Goal: Transaction & Acquisition: Purchase product/service

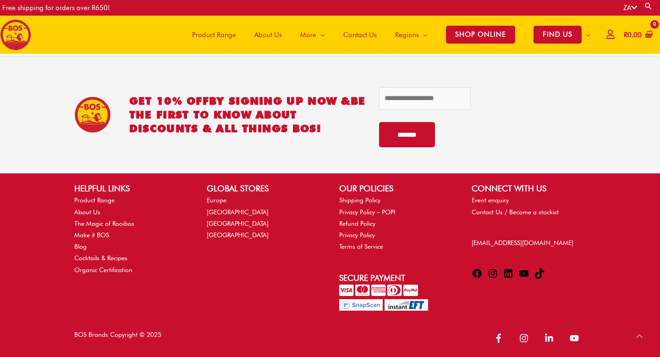
scroll to position [1967, 0]
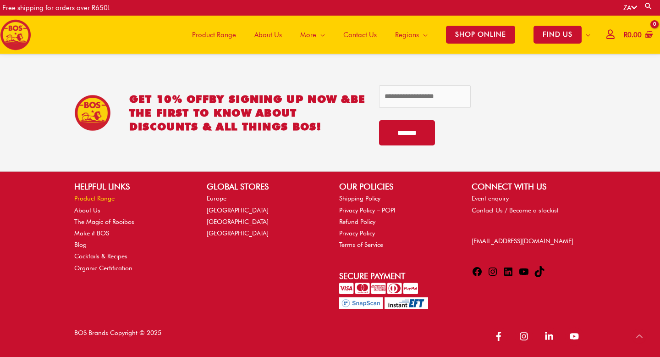
click at [97, 198] on link "Product Range" at bounding box center [94, 197] width 40 height 7
click at [204, 34] on span "Product Range" at bounding box center [214, 35] width 44 height 28
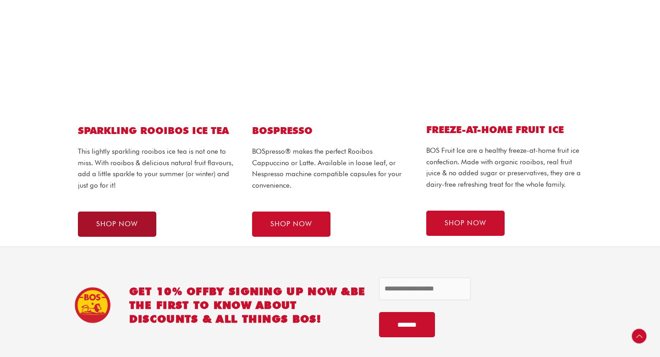
scroll to position [571, 0]
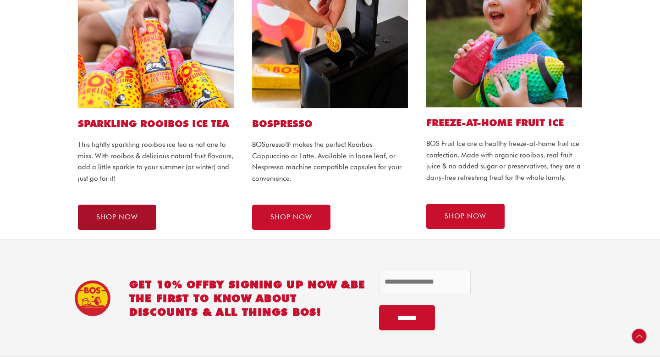
click at [134, 211] on link "SHOP NOW" at bounding box center [117, 216] width 78 height 25
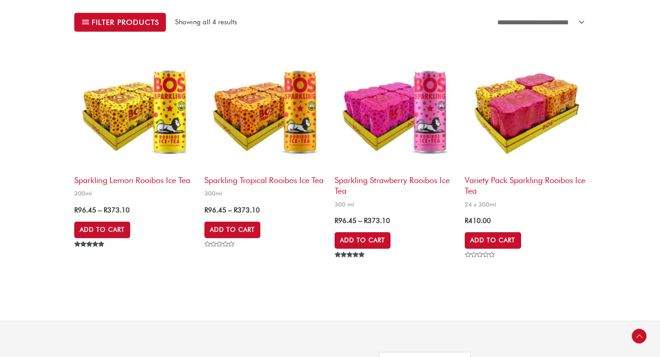
scroll to position [312, 0]
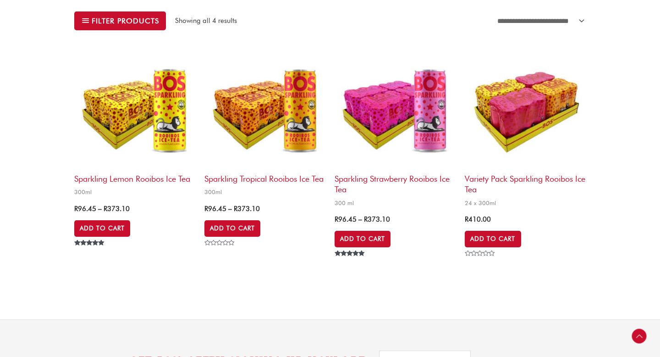
click at [259, 179] on h2 "Sparkling Tropical Rooibos Ice Tea" at bounding box center [264, 176] width 121 height 15
click at [226, 177] on h2 "Sparkling Tropical Rooibos Ice Tea" at bounding box center [264, 176] width 121 height 15
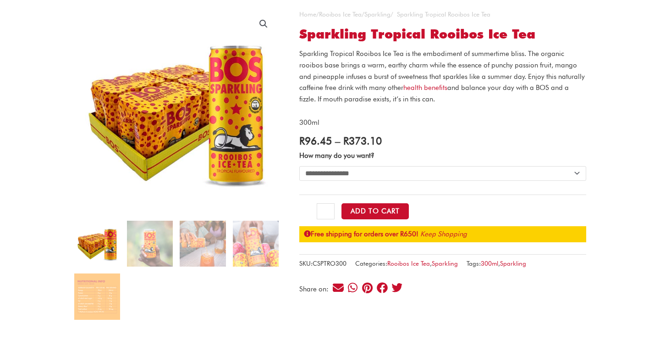
scroll to position [73, 0]
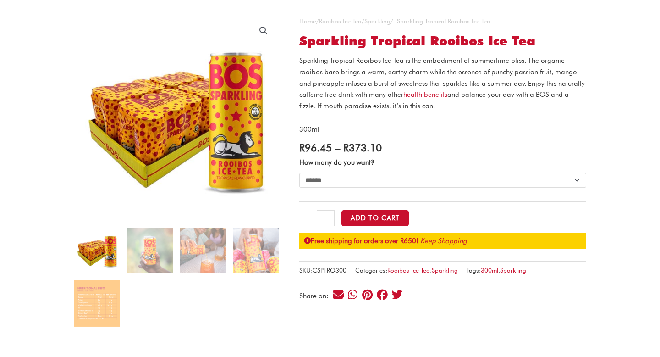
select select "******"
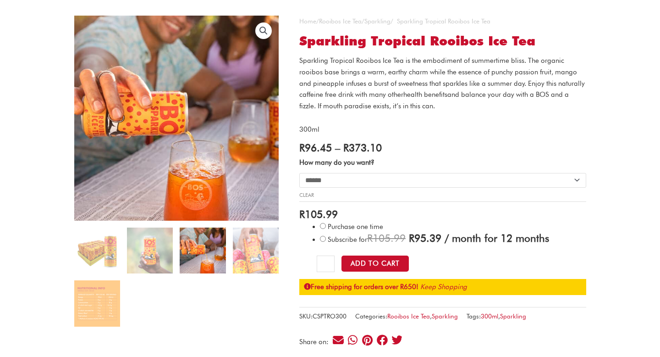
click at [413, 95] on link "health benefits" at bounding box center [425, 94] width 44 height 8
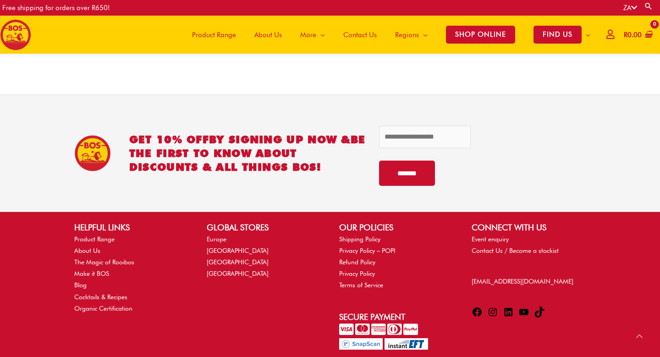
scroll to position [1292, 0]
